Goal: Task Accomplishment & Management: Complete application form

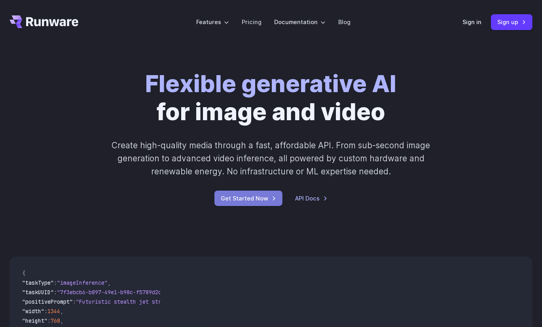
click at [248, 202] on link "Get Started Now" at bounding box center [249, 198] width 68 height 15
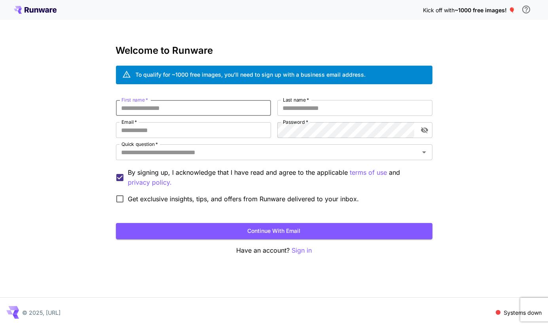
click at [219, 110] on input "First name   *" at bounding box center [193, 108] width 155 height 16
type input "****"
type input "******"
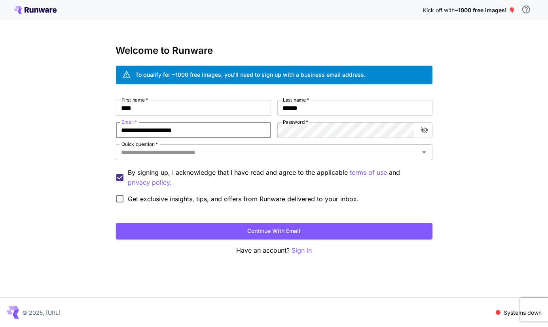
type input "**********"
click at [422, 131] on icon "toggle password visibility" at bounding box center [424, 130] width 7 height 6
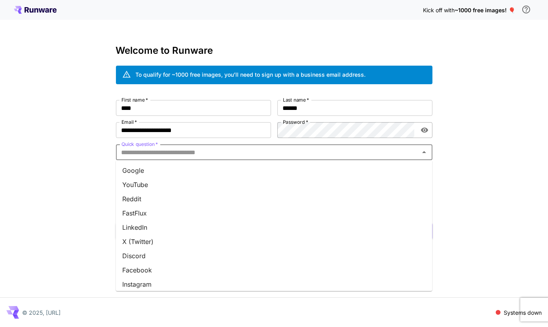
click at [190, 155] on input "Quick question   *" at bounding box center [267, 152] width 299 height 11
click at [137, 271] on li "Facebook" at bounding box center [274, 270] width 317 height 14
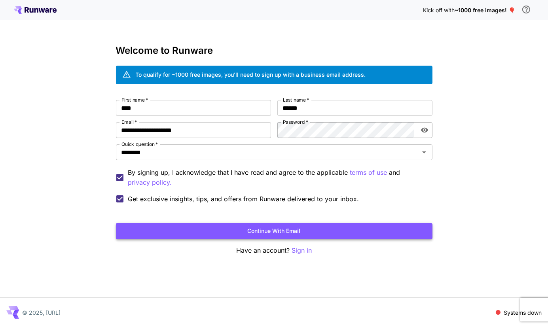
click at [220, 231] on button "Continue with email" at bounding box center [274, 231] width 317 height 16
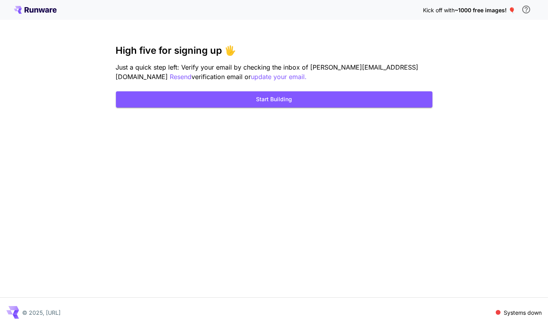
click at [530, 312] on p "Systems down" at bounding box center [523, 313] width 38 height 8
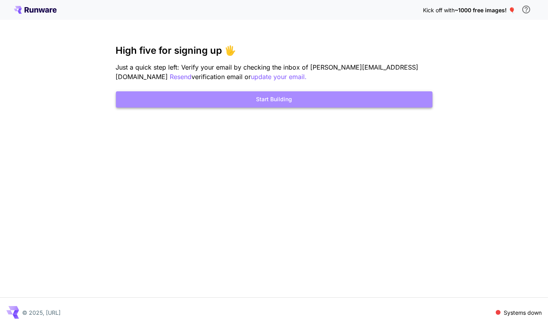
click at [283, 100] on button "Start Building" at bounding box center [274, 99] width 317 height 16
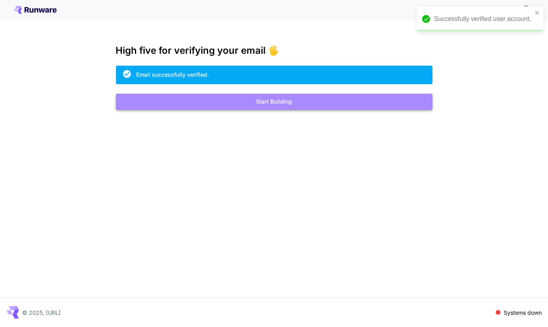
click at [279, 100] on button "Start Building" at bounding box center [274, 102] width 317 height 16
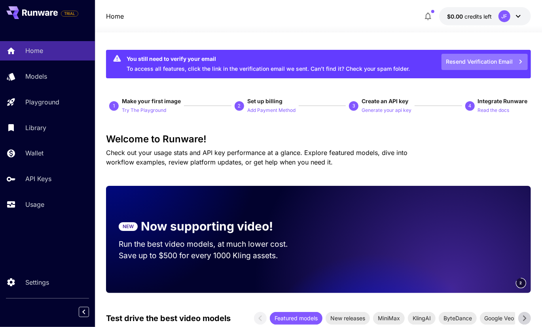
click at [519, 61] on icon "button" at bounding box center [521, 61] width 9 height 9
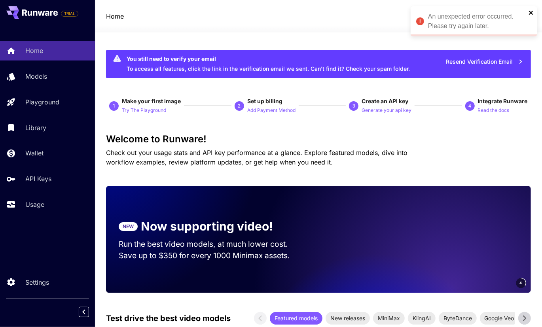
click at [529, 11] on icon "close" at bounding box center [531, 13] width 4 height 4
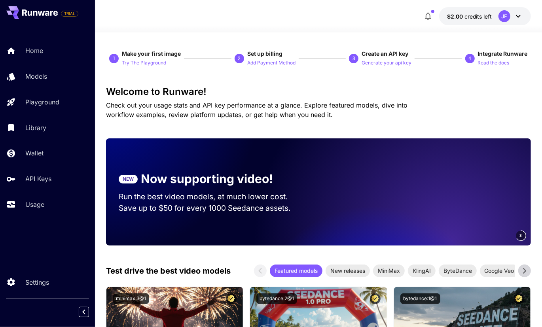
click at [240, 20] on div "$2.00 credits left JF" at bounding box center [318, 16] width 425 height 18
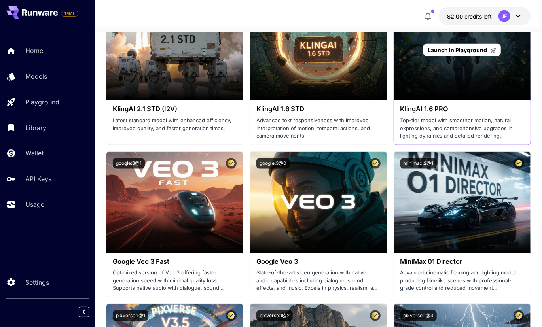
scroll to position [594, 0]
